Goal: Task Accomplishment & Management: Use online tool/utility

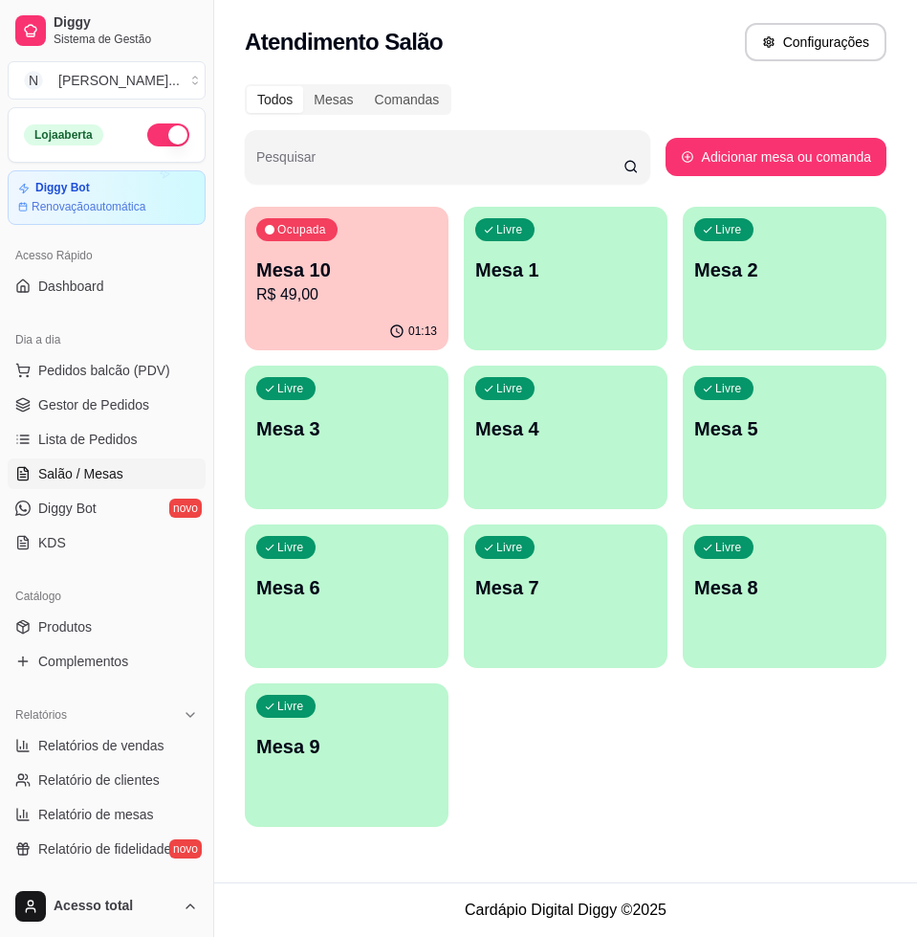
click at [542, 267] on p "Mesa 1" at bounding box center [565, 269] width 181 height 27
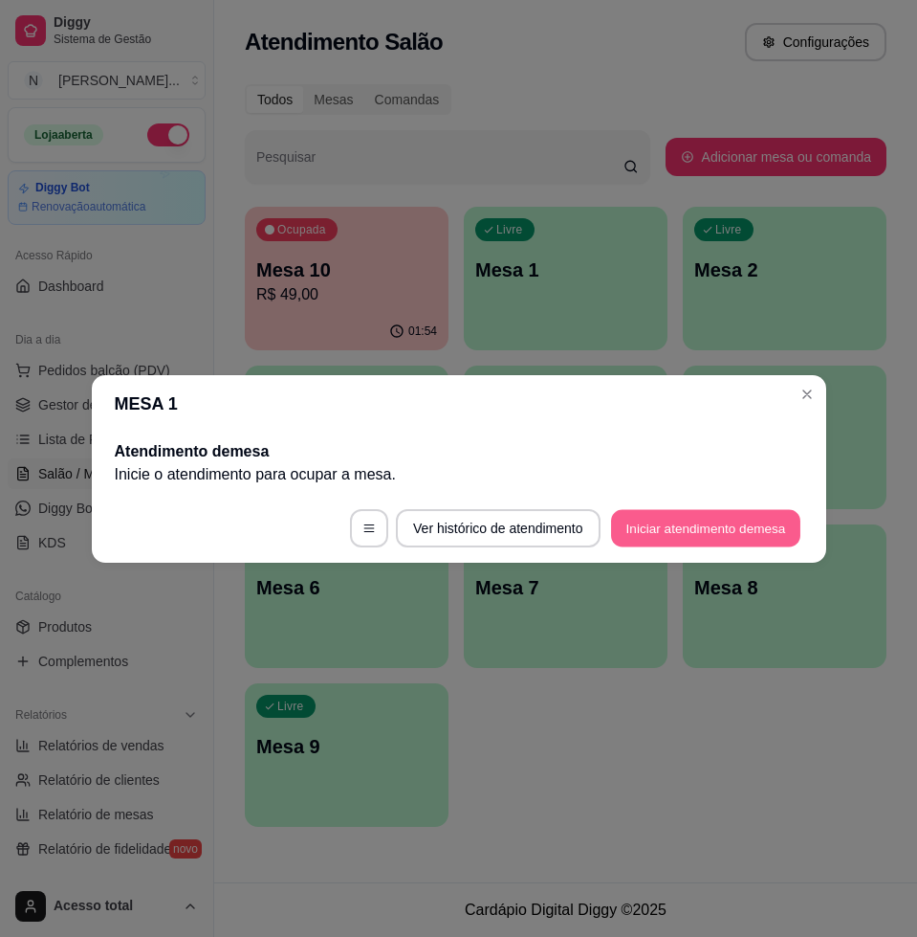
click at [684, 530] on button "Iniciar atendimento de mesa" at bounding box center [705, 527] width 189 height 37
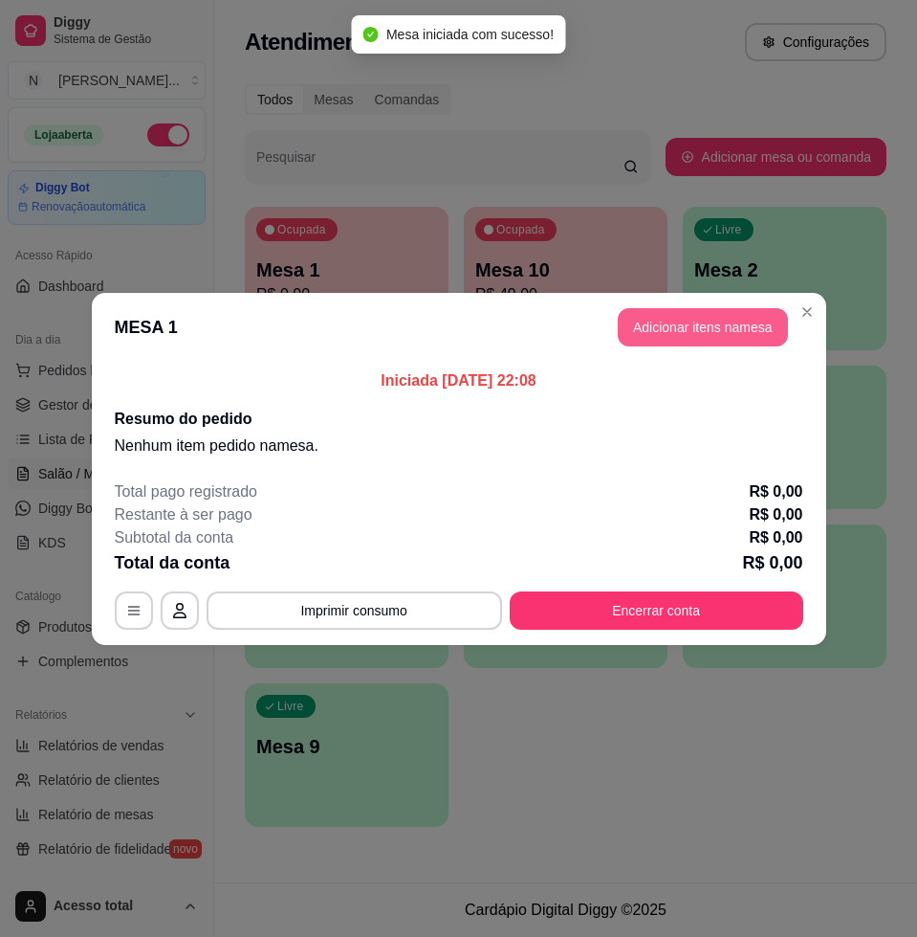
click at [726, 318] on button "Adicionar itens na mesa" at bounding box center [703, 327] width 170 height 38
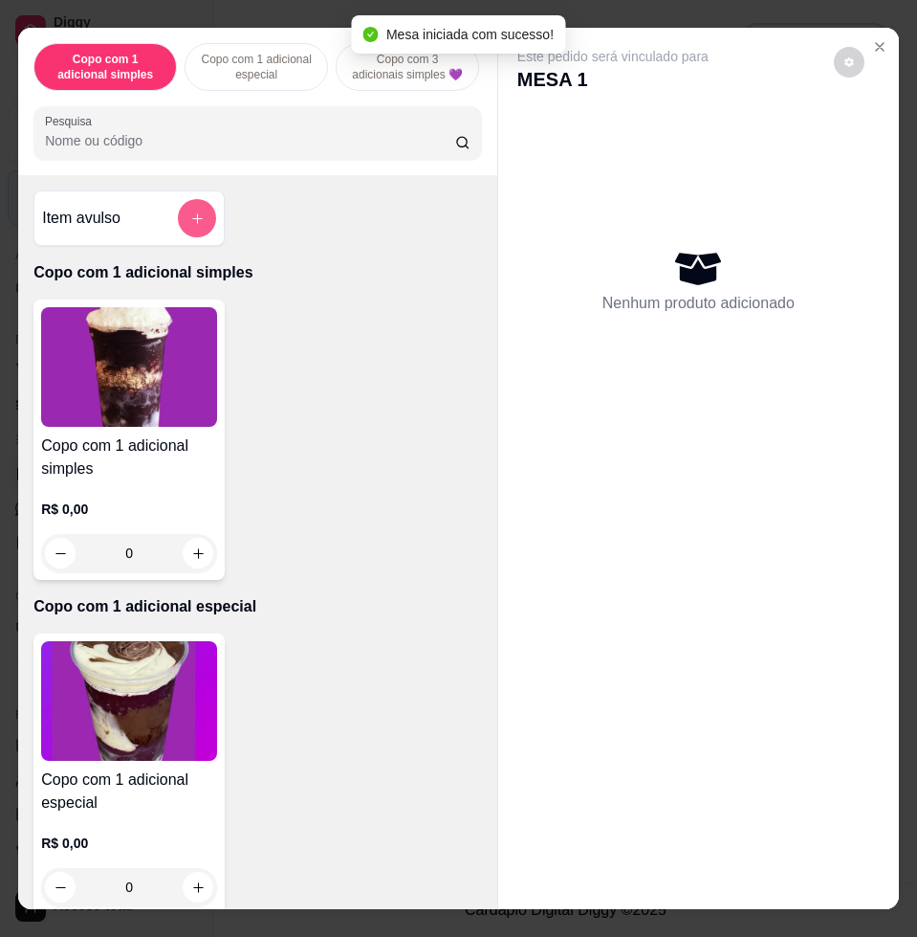
click at [179, 236] on button "add-separate-item" at bounding box center [197, 218] width 38 height 38
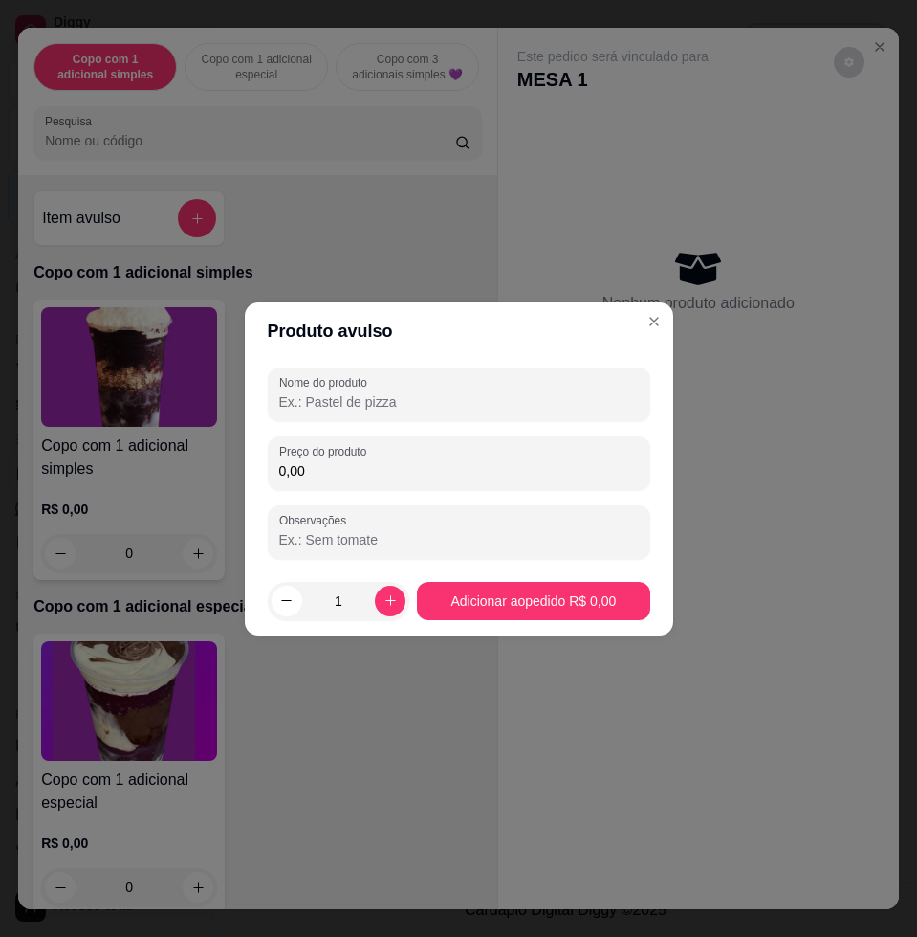
drag, startPoint x: 328, startPoint y: 475, endPoint x: 341, endPoint y: 490, distance: 19.0
click at [331, 475] on input "0,00" at bounding box center [459, 470] width 360 height 19
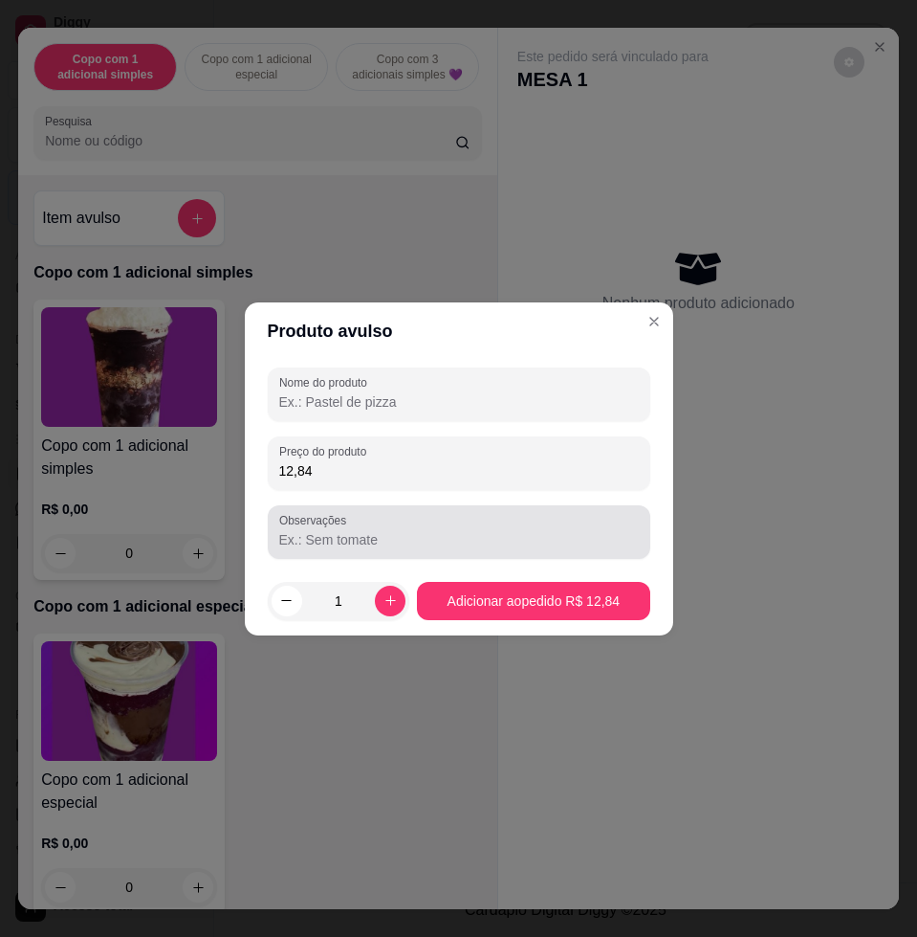
type input "12,84"
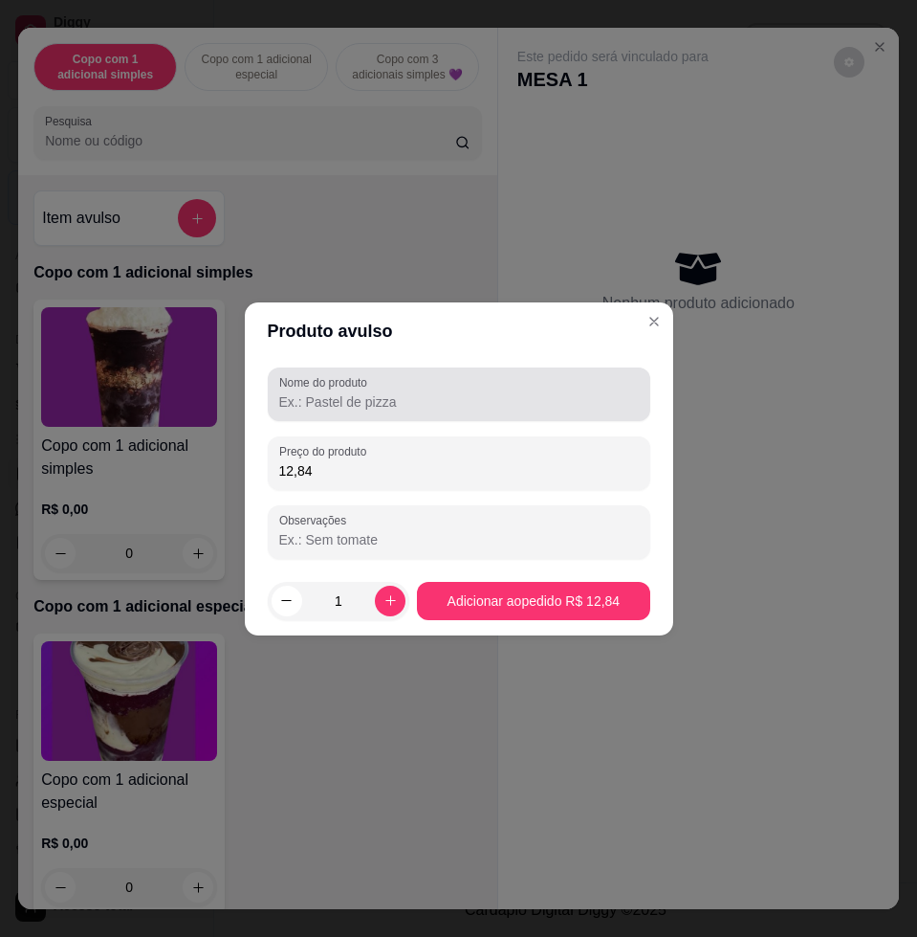
click at [392, 414] on div "Nome do produto" at bounding box center [459, 394] width 383 height 54
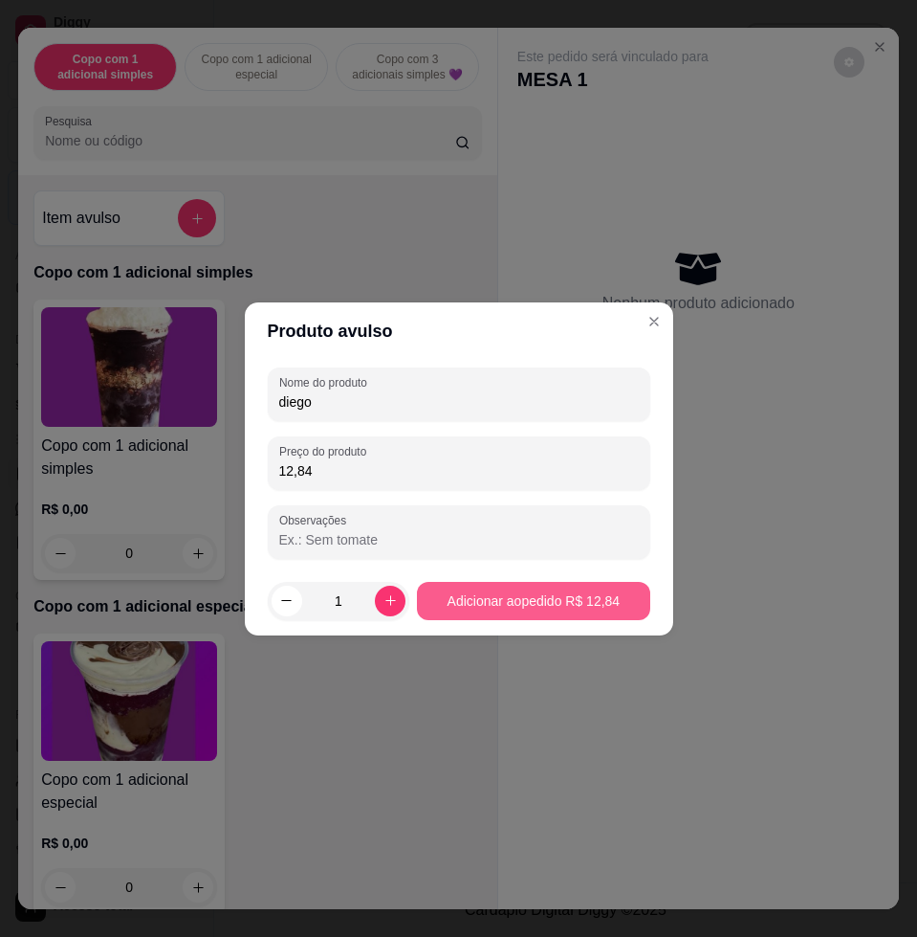
type input "diego"
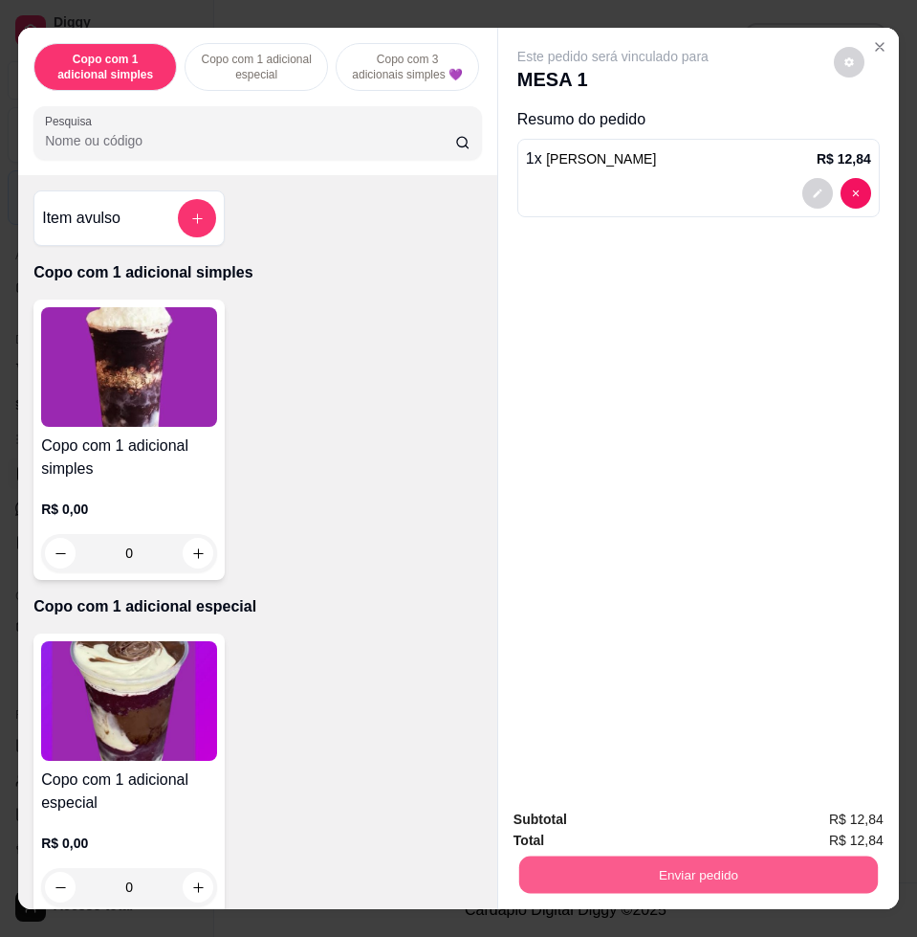
click at [652, 867] on button "Enviar pedido" at bounding box center [698, 873] width 359 height 37
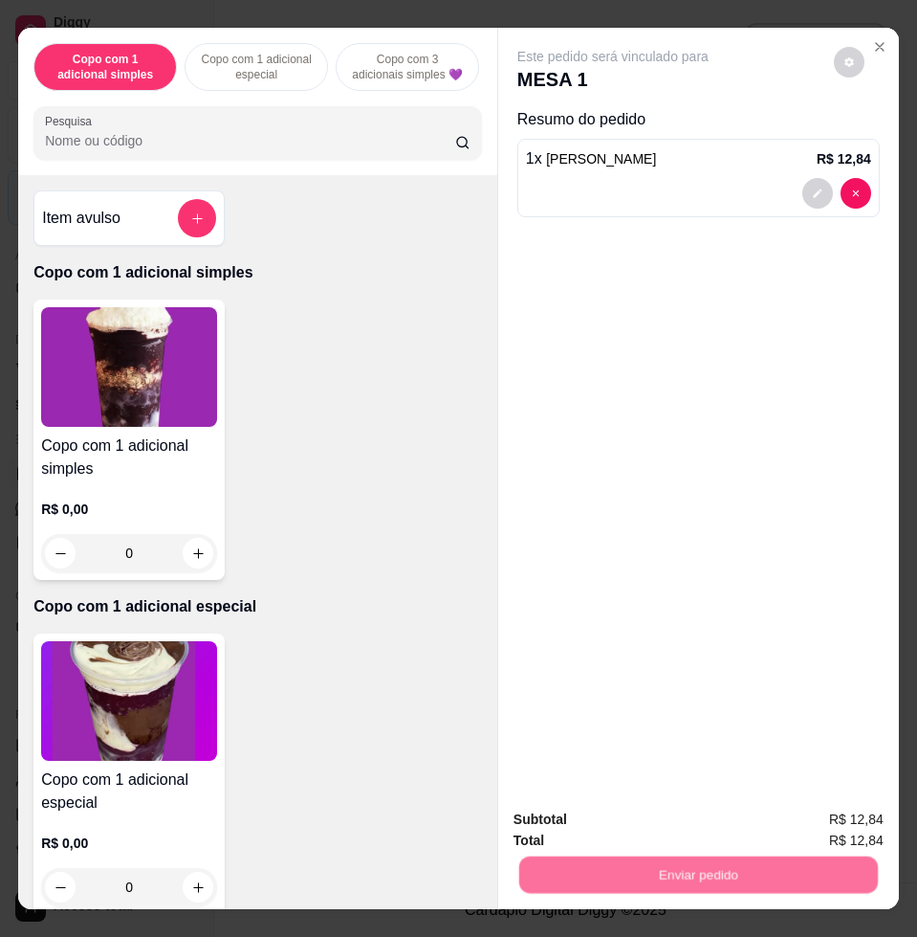
click at [651, 819] on button "Não registrar e enviar pedido" at bounding box center [633, 818] width 199 height 36
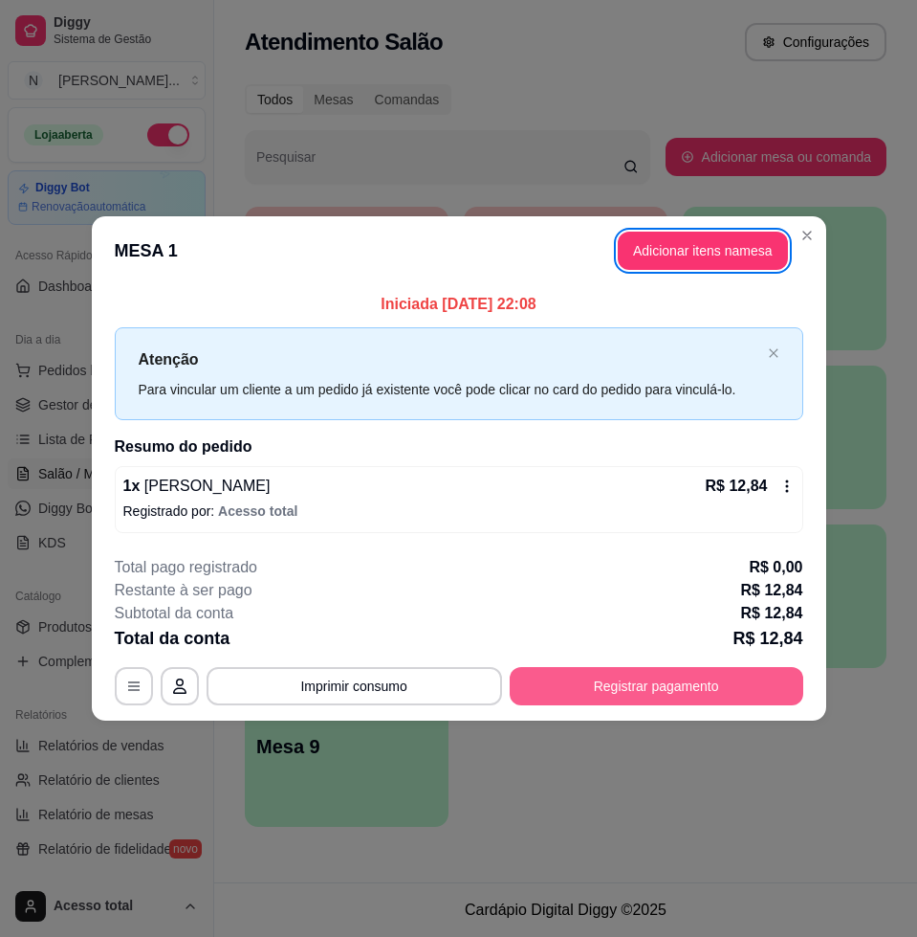
click at [705, 676] on button "Registrar pagamento" at bounding box center [657, 686] width 294 height 38
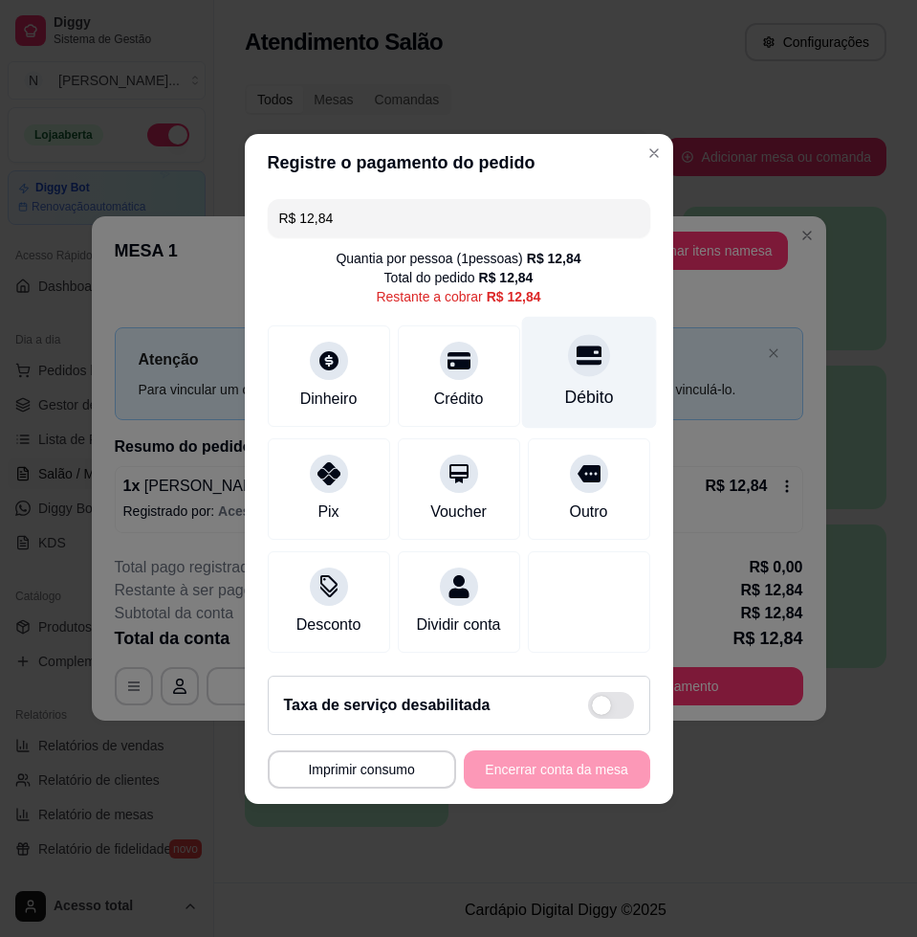
click at [585, 346] on div at bounding box center [589, 355] width 42 height 42
type input "R$ 0,00"
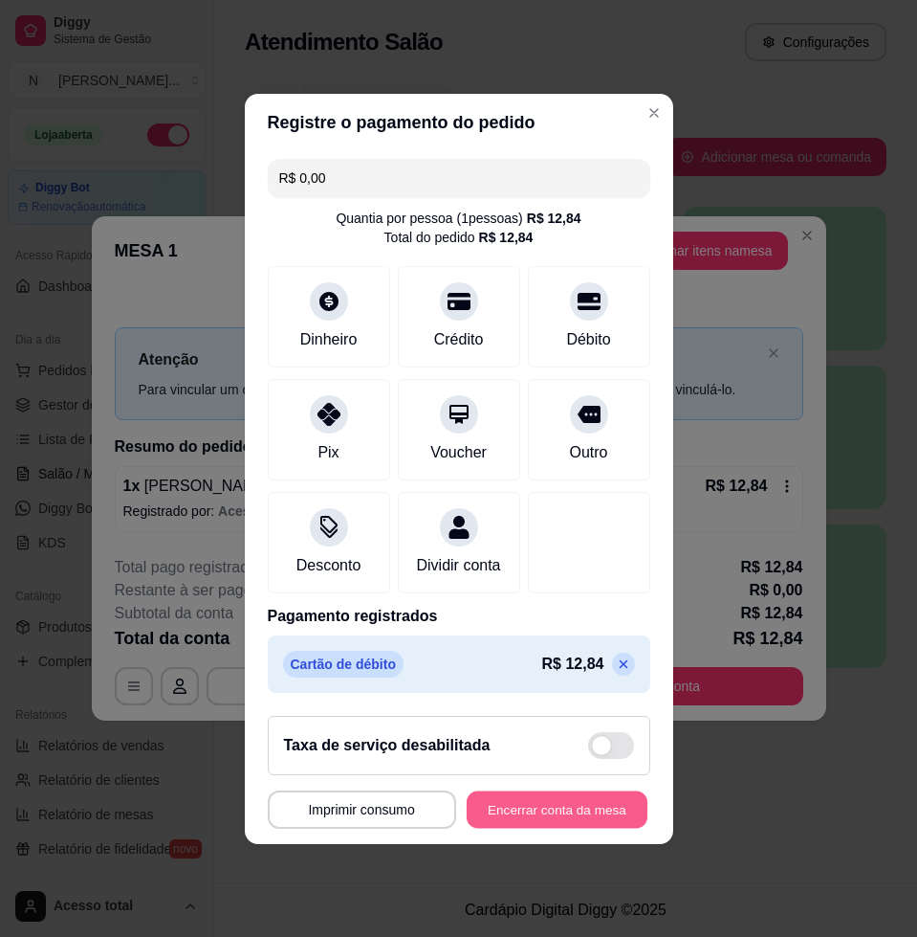
click at [588, 821] on button "Encerrar conta da mesa" at bounding box center [557, 808] width 181 height 37
